Goal: Information Seeking & Learning: Find specific fact

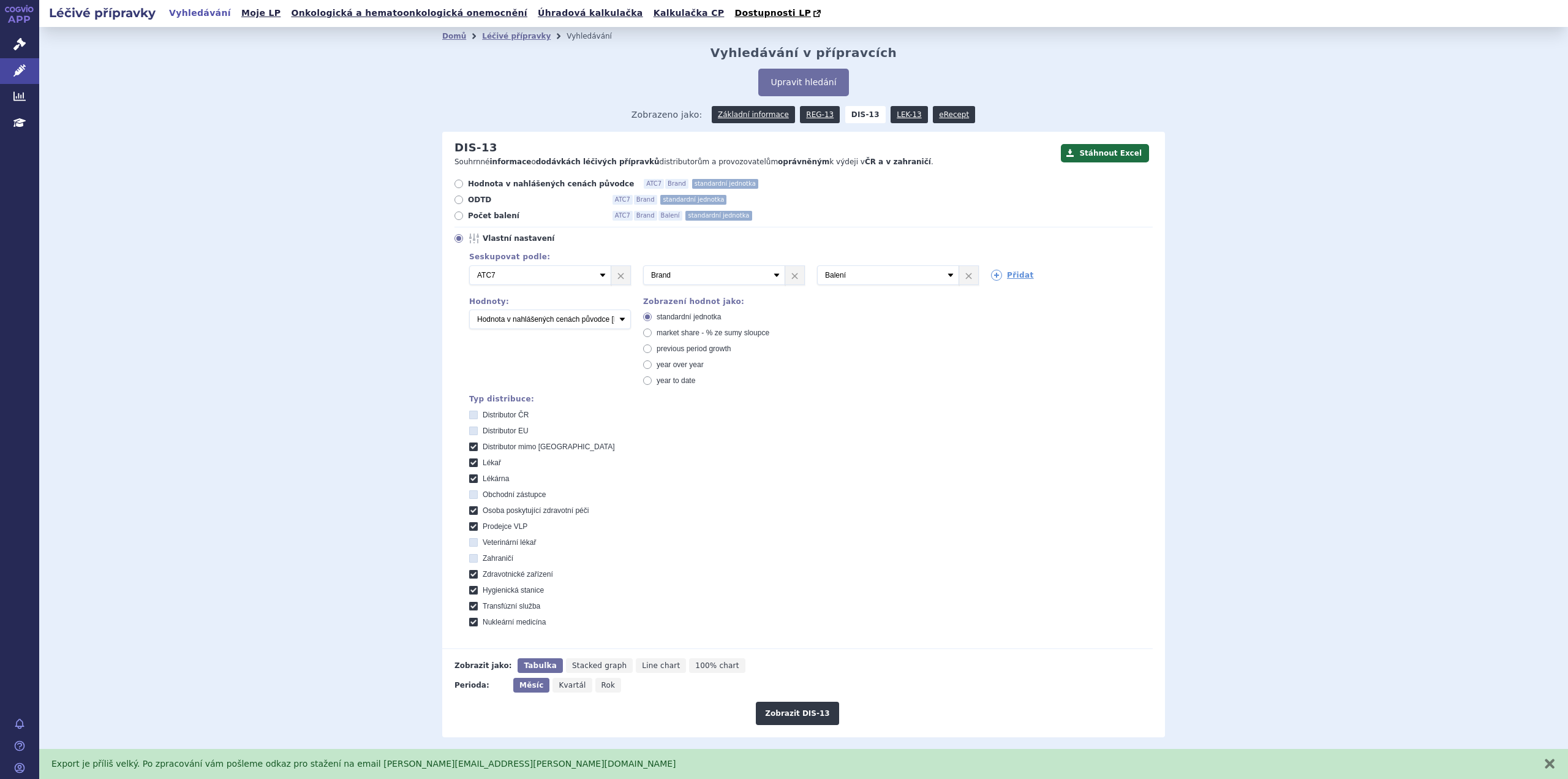
scroll to position [135, 0]
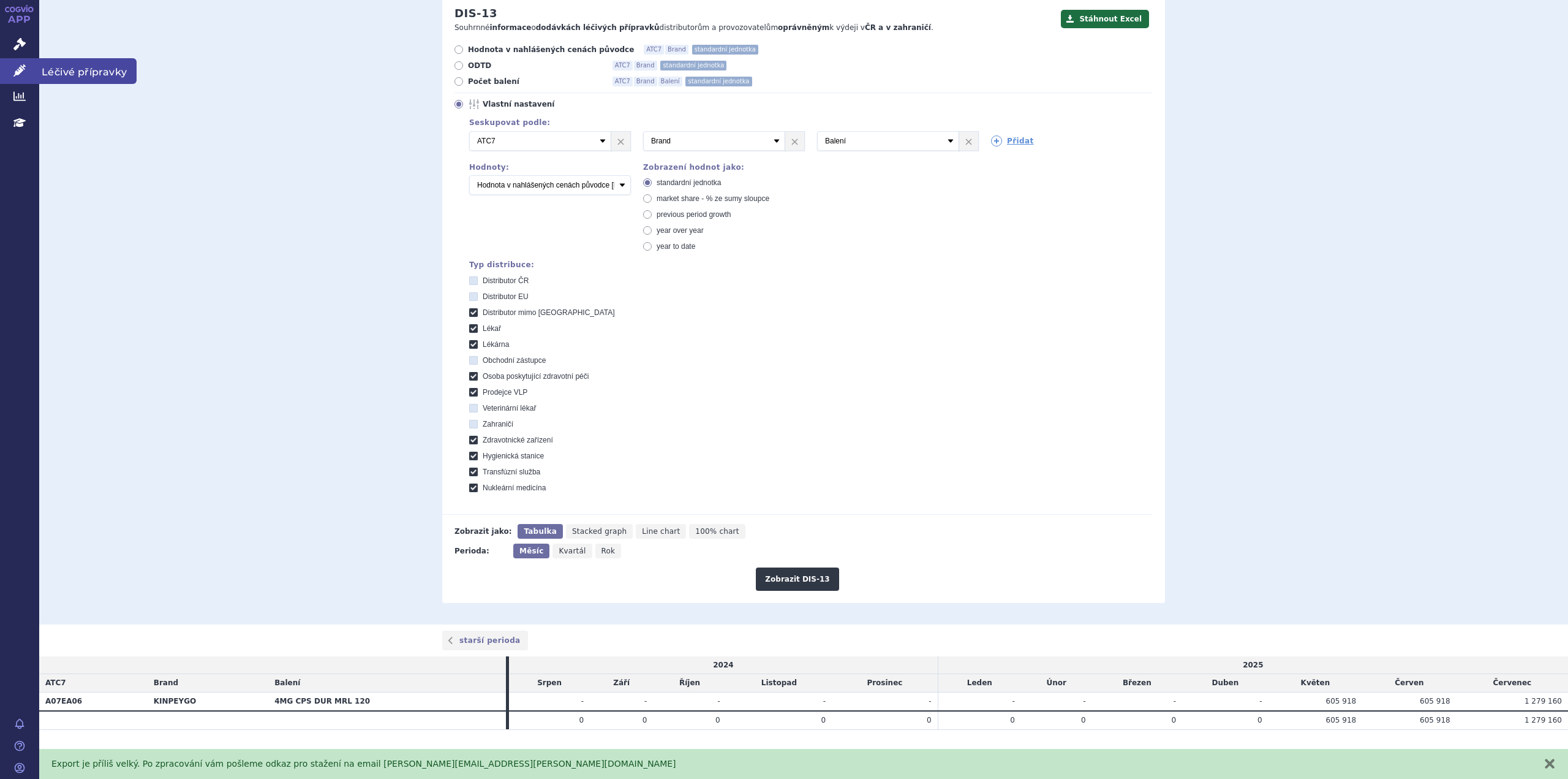
click at [14, 68] on icon at bounding box center [19, 69] width 12 height 12
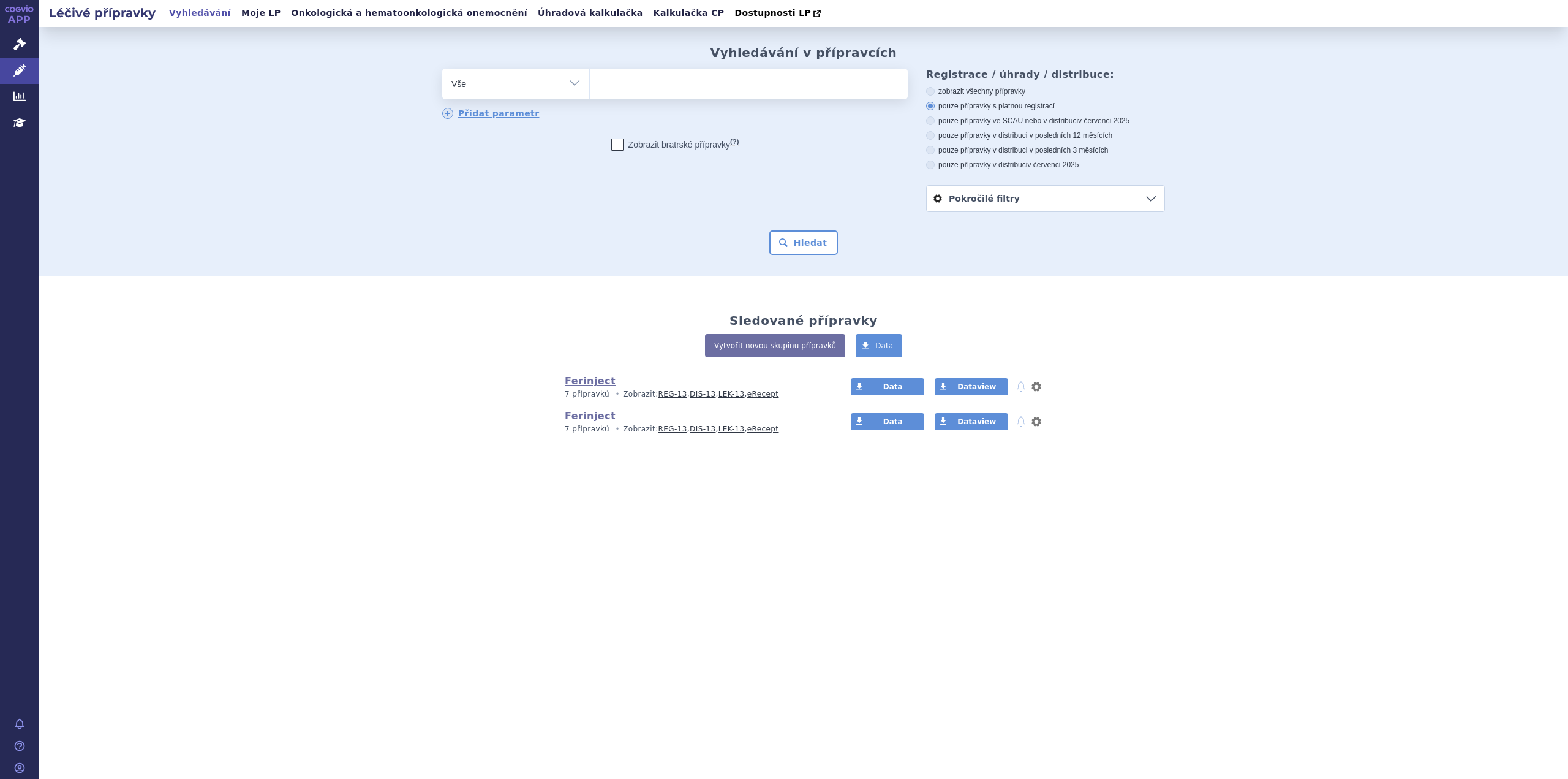
click at [610, 83] on ul at bounding box center [748, 81] width 318 height 26
click at [590, 83] on select at bounding box center [589, 83] width 1 height 31
type input "Tr"
type input "Tra"
type input "Trav"
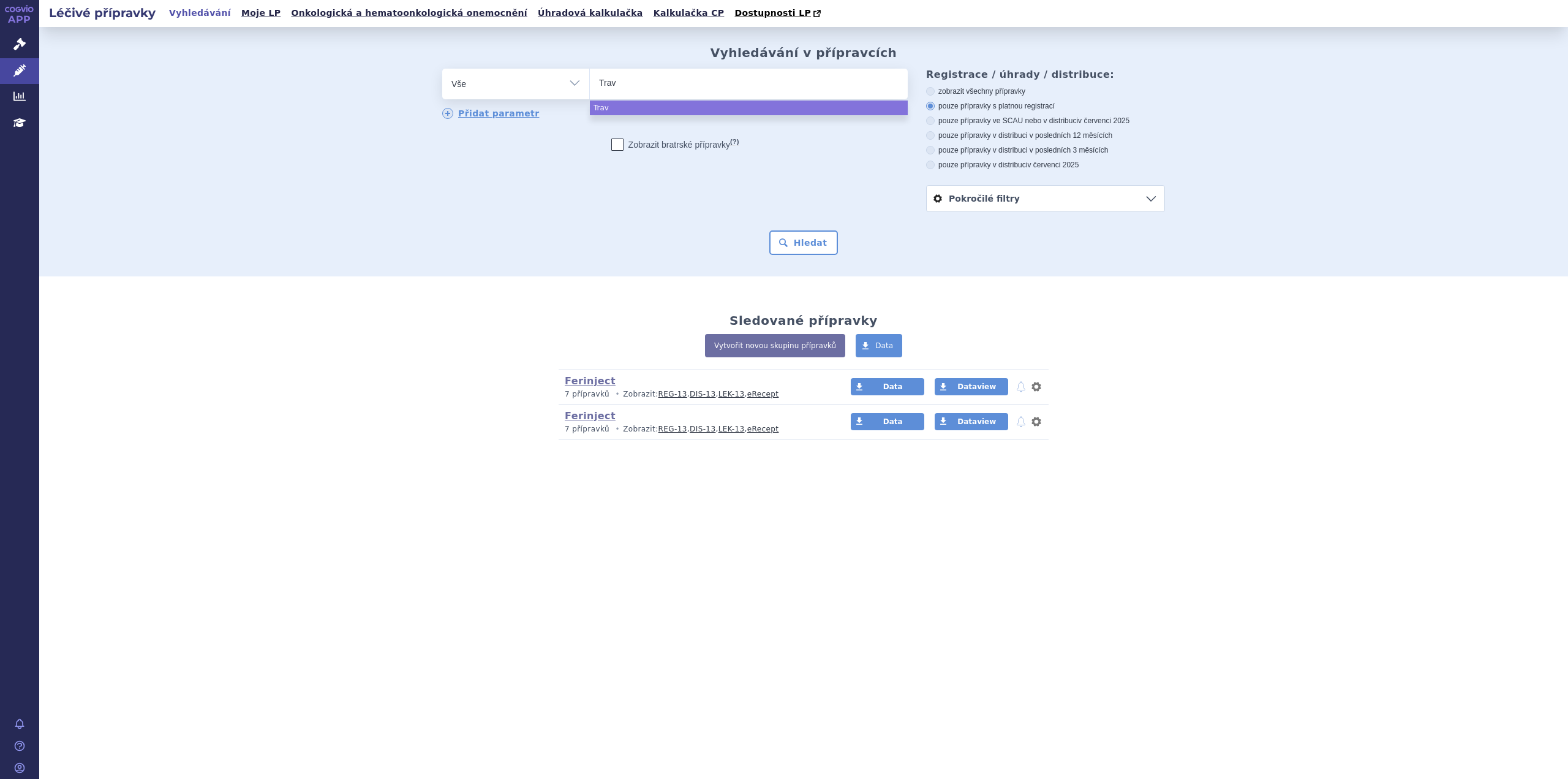
type input "Trave"
type input "Traver"
type input "Travers"
type input "Traverse"
select select "Traverse"
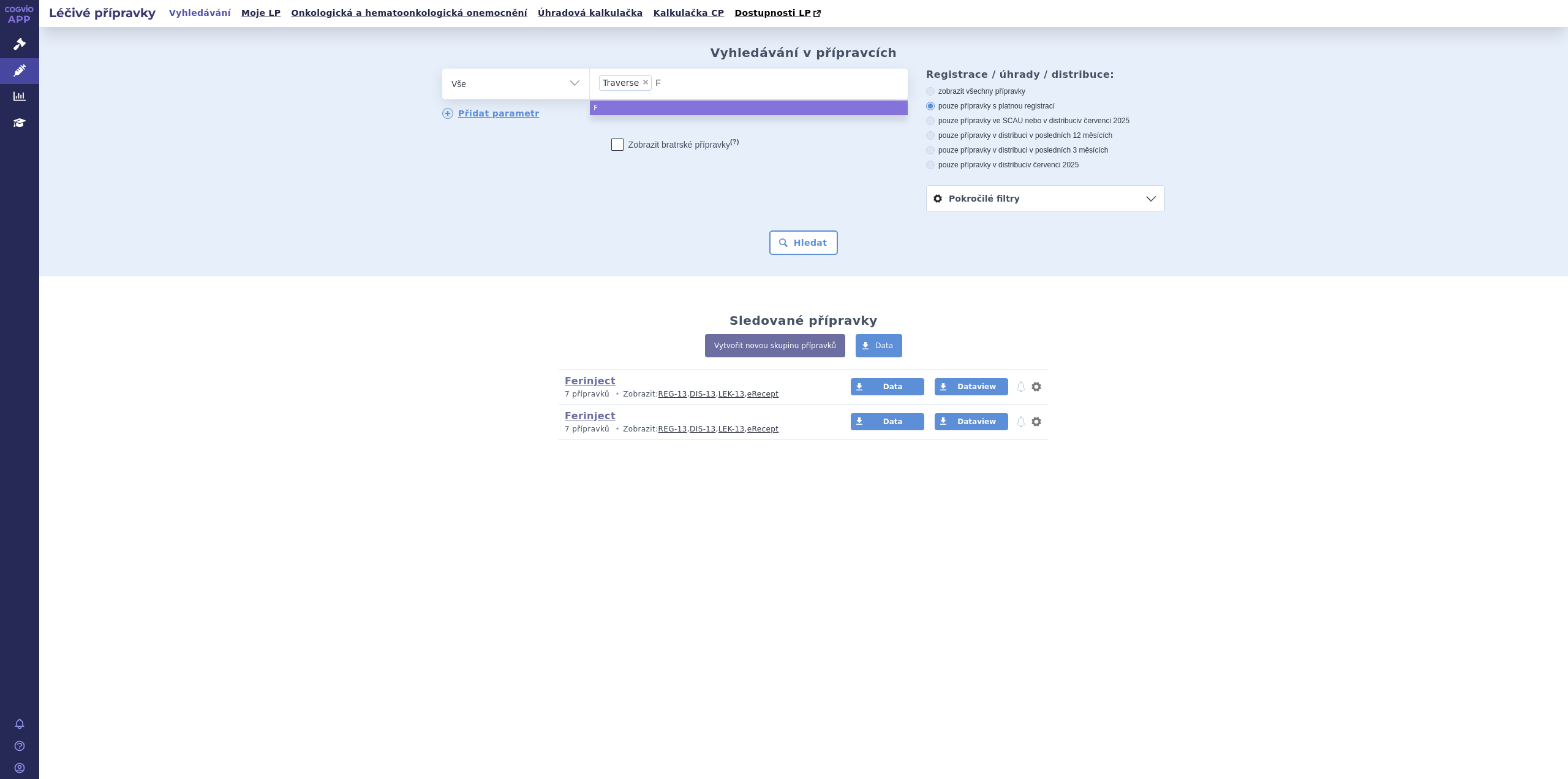
type input "Fa"
type input "Fab"
type input "Fabh"
type input "Fabha"
type input "Fabhal"
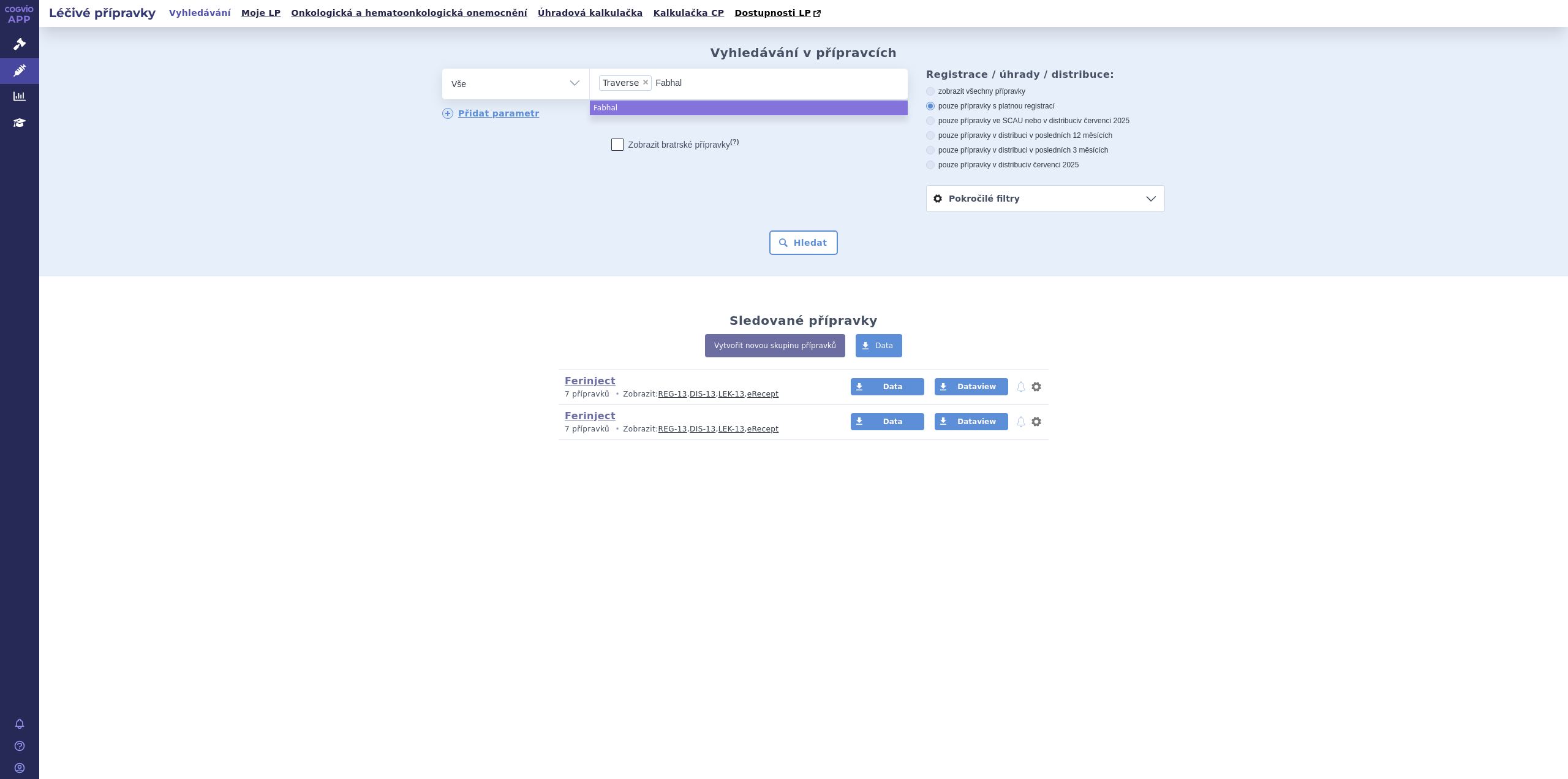
type input "Fabhalt"
type input "Fabhalta"
click at [800, 239] on button "Hledat" at bounding box center [804, 242] width 69 height 25
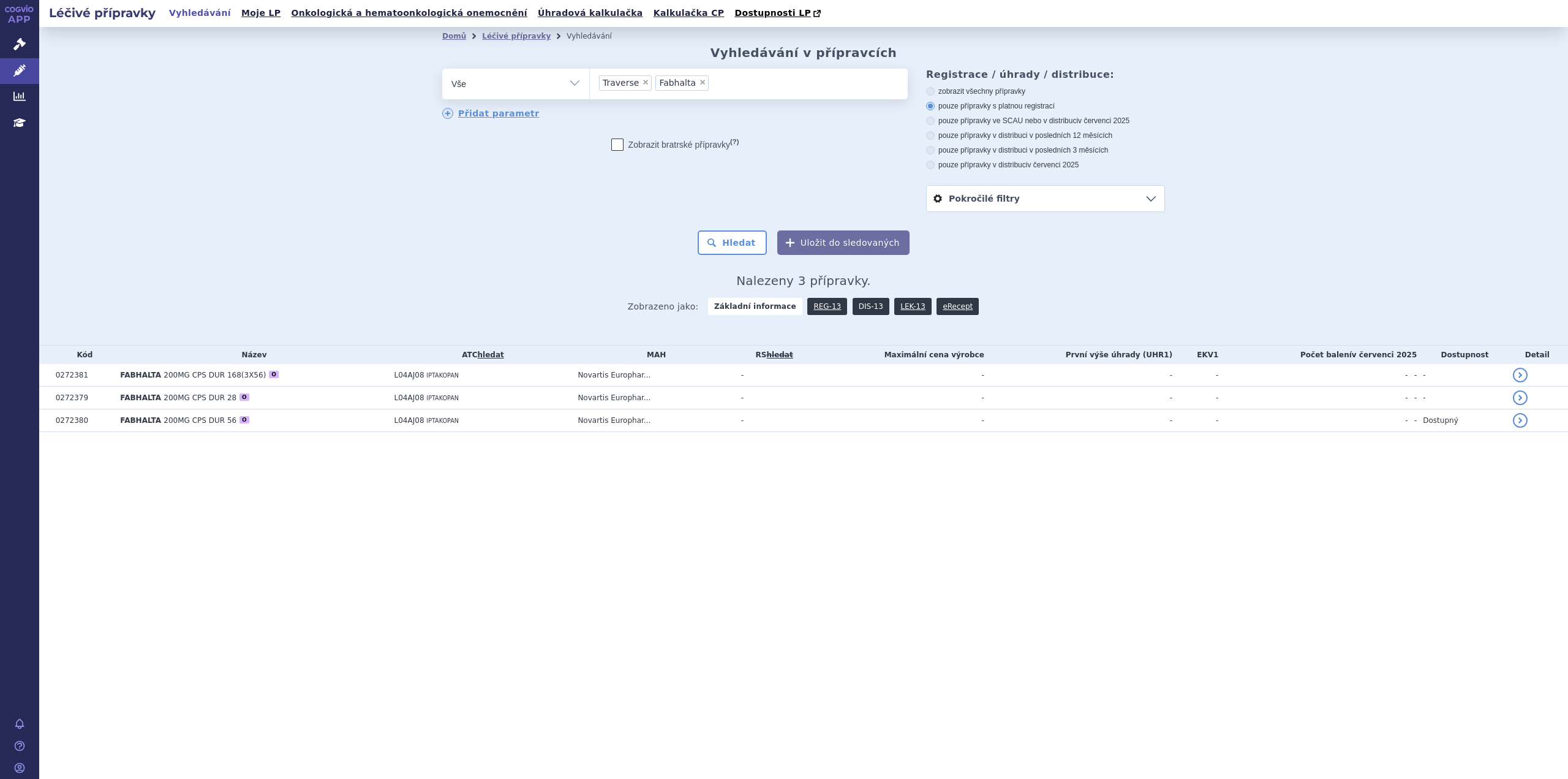
click at [864, 305] on link "DIS-13" at bounding box center [871, 306] width 37 height 17
click at [747, 87] on ul "× Traverse × Fabhalta" at bounding box center [748, 82] width 318 height 27
click at [590, 87] on select "Traverse Fabhalta" at bounding box center [589, 83] width 1 height 31
type input "fi"
type input "fil"
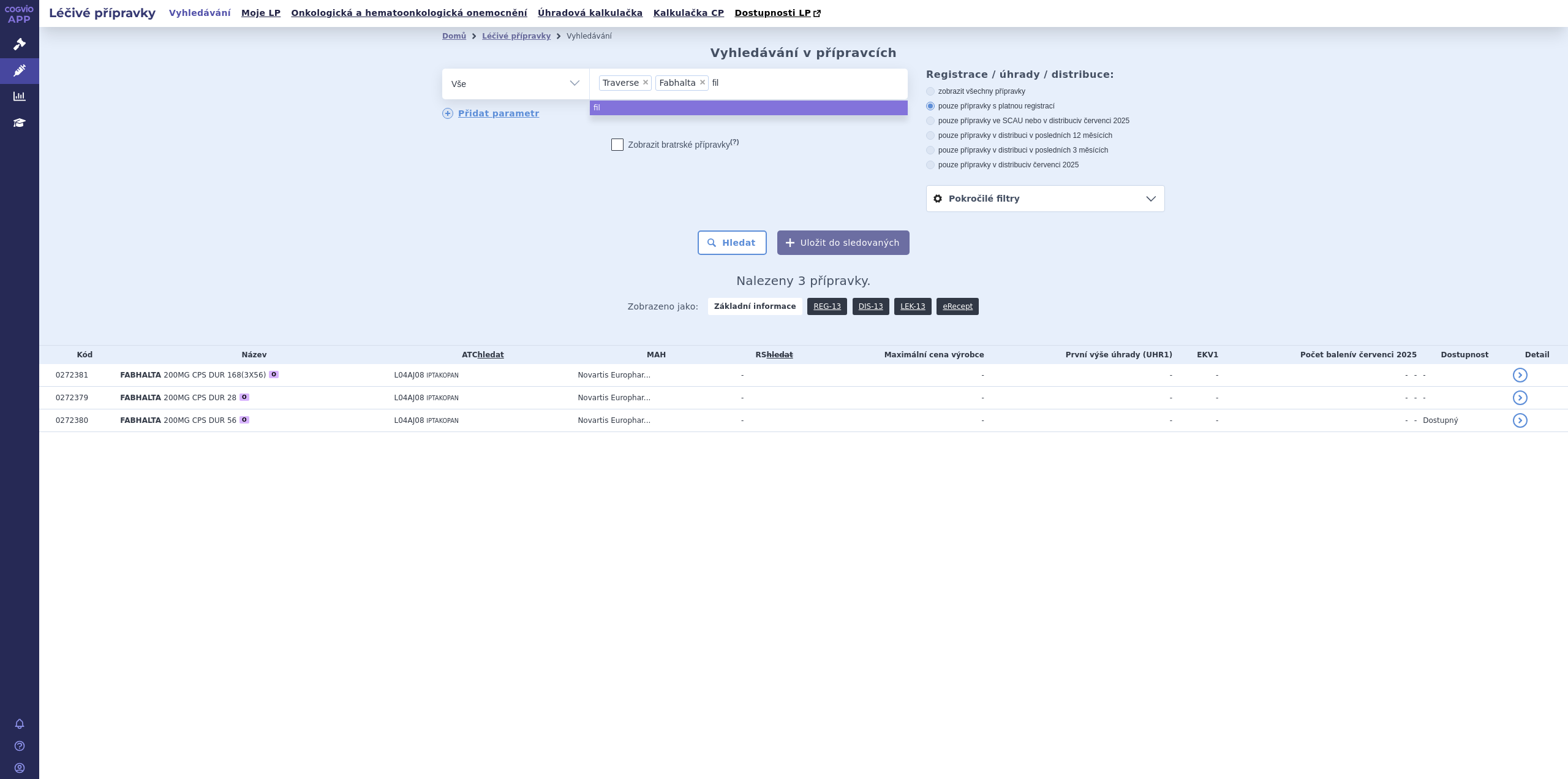
type input "fils"
type input "filspa"
type input "filspar"
type input "filspari"
click at [736, 239] on button "Hledat" at bounding box center [732, 242] width 69 height 25
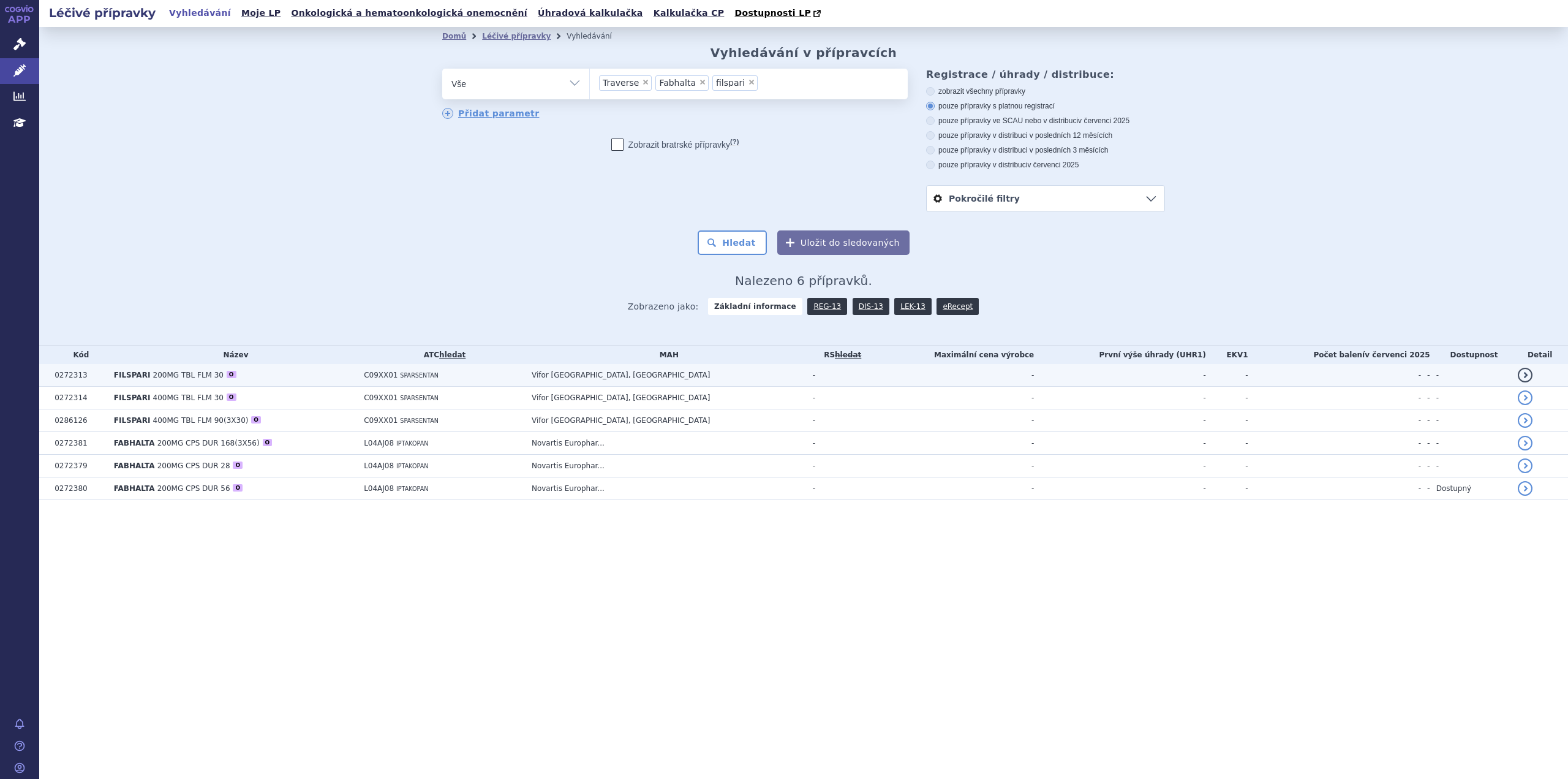
click at [133, 375] on span "FILSPARI" at bounding box center [132, 374] width 37 height 8
